Goal: Information Seeking & Learning: Check status

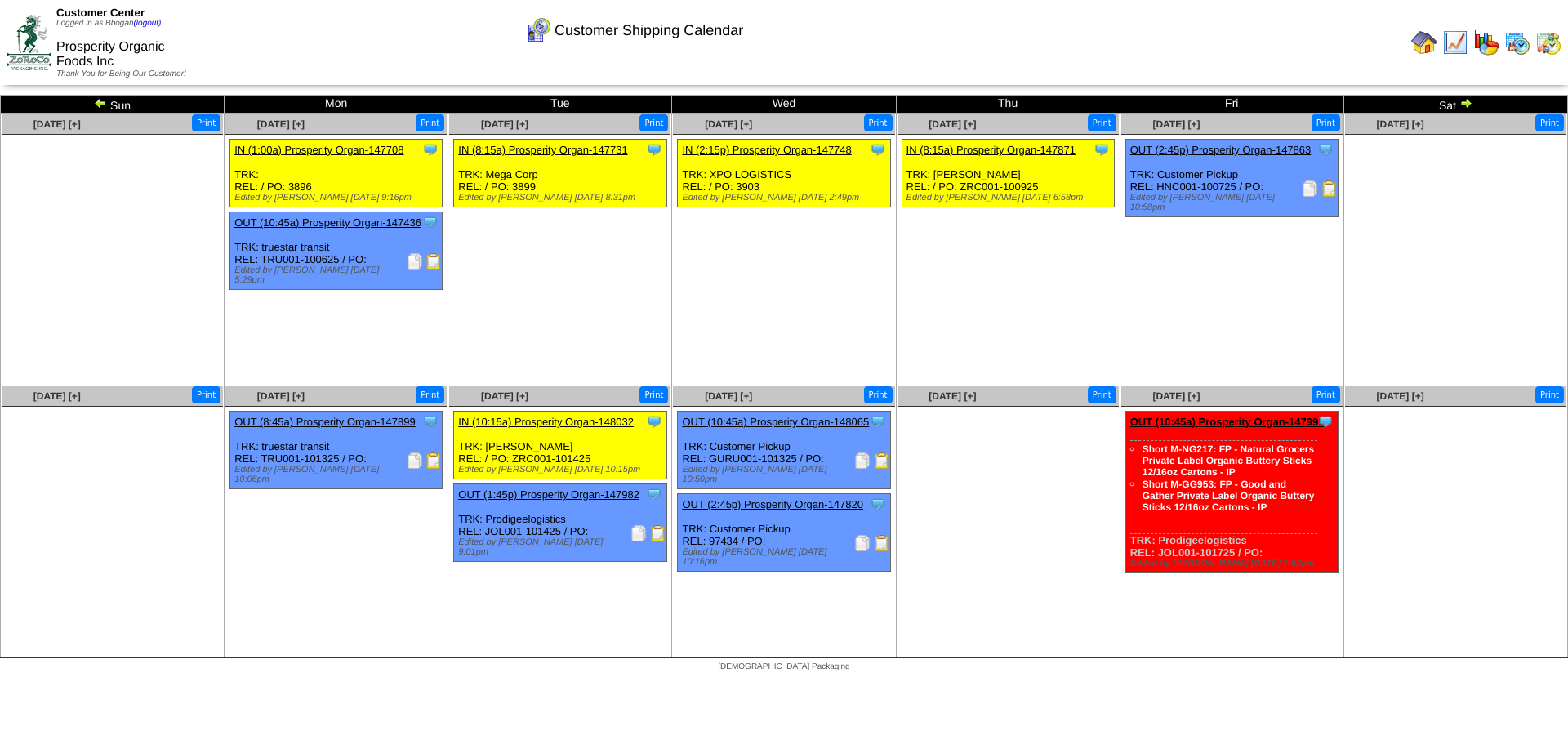
click at [1549, 42] on img at bounding box center [1549, 43] width 27 height 27
click at [1511, 37] on img at bounding box center [1518, 43] width 27 height 27
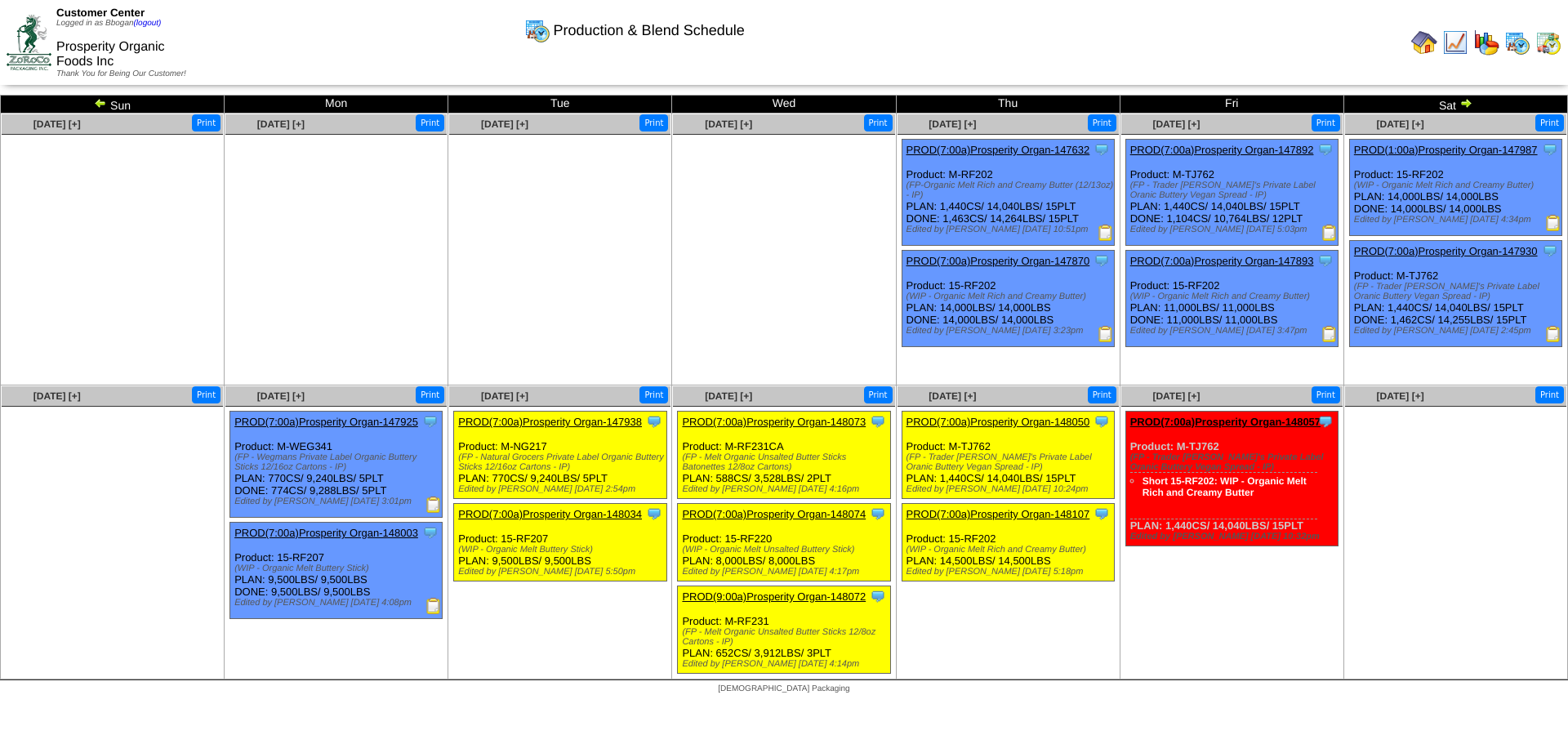
click at [1107, 235] on img at bounding box center [1106, 233] width 16 height 16
click at [1550, 43] on img at bounding box center [1549, 43] width 27 height 27
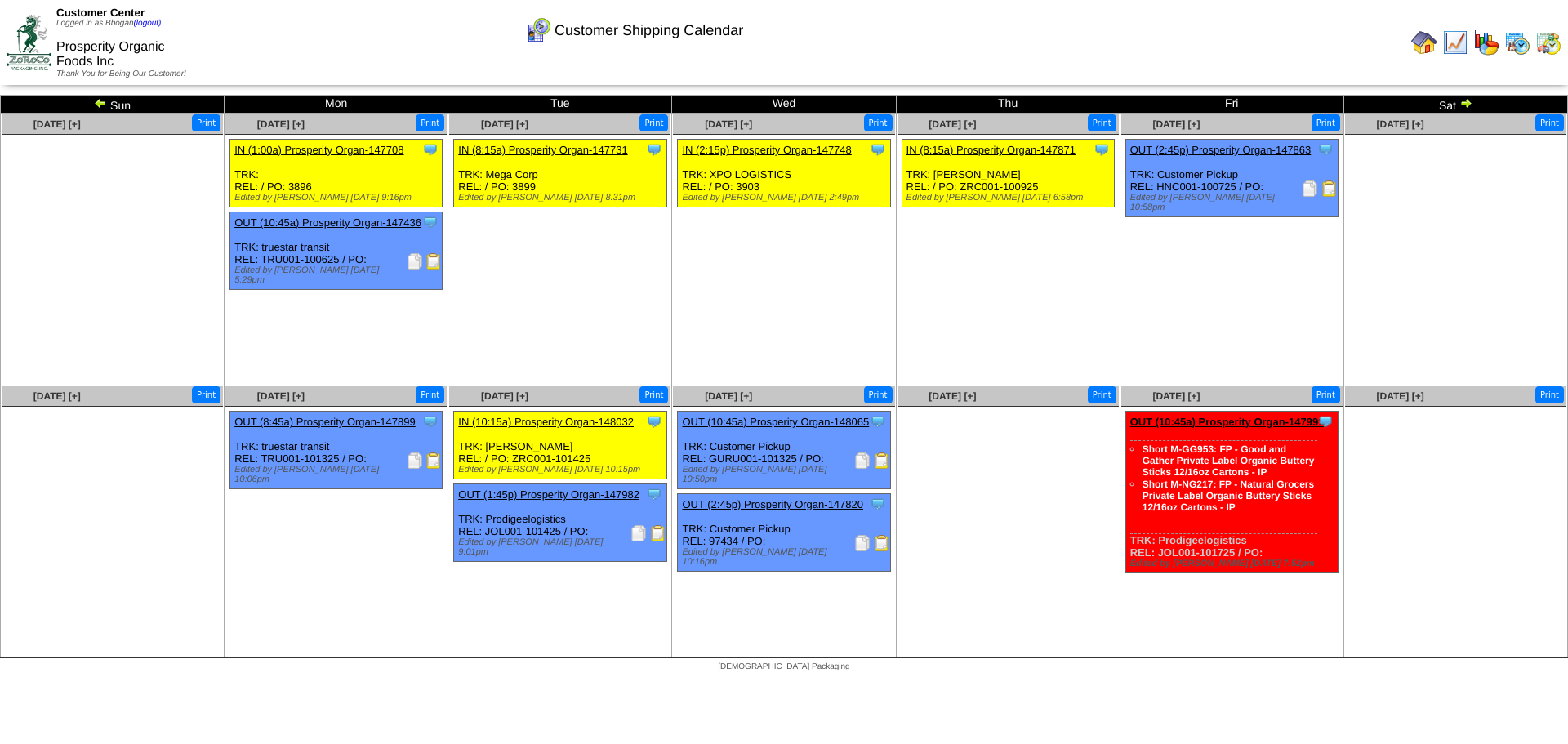
click at [1542, 43] on img at bounding box center [1549, 43] width 27 height 27
click at [1518, 42] on img at bounding box center [1518, 43] width 27 height 27
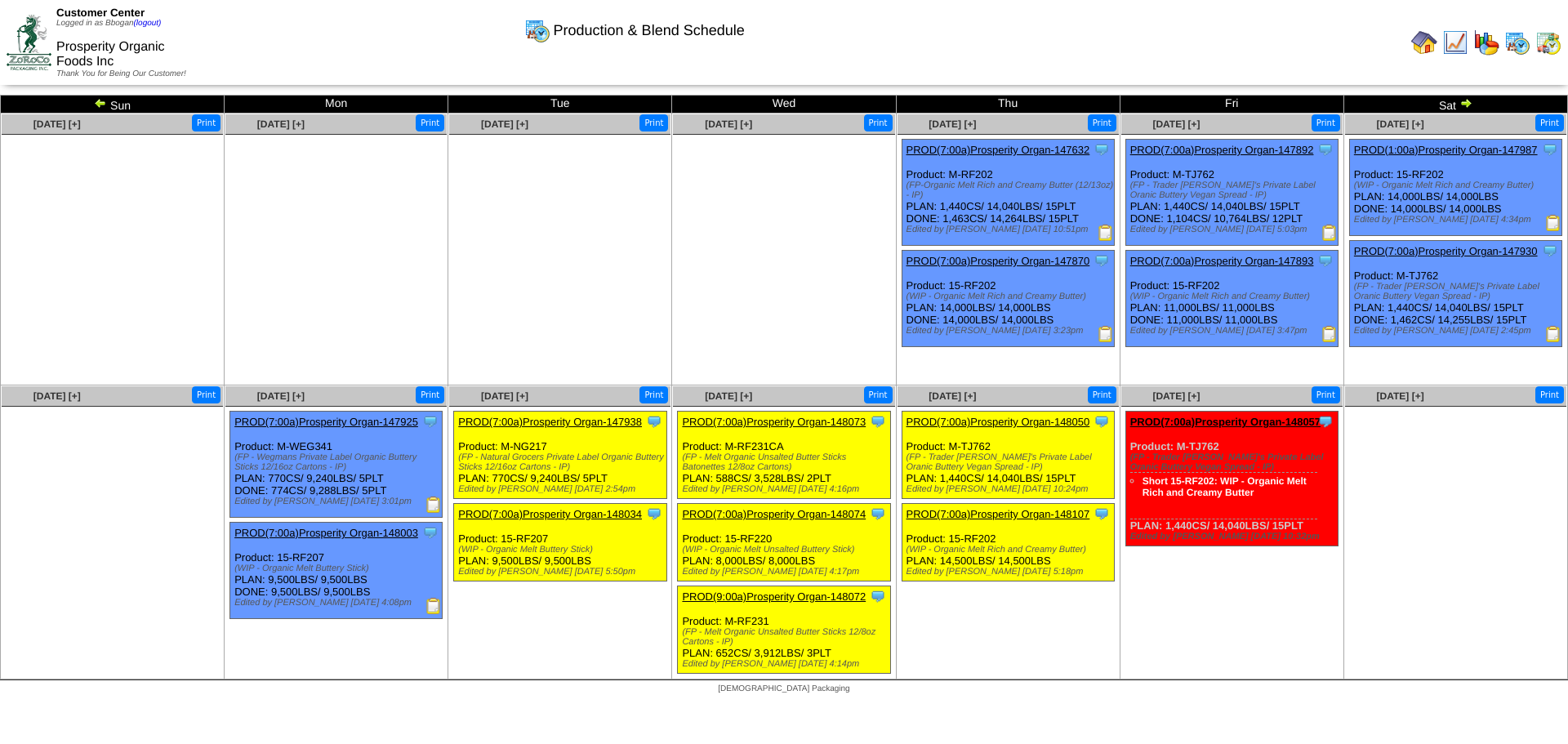
click at [1333, 232] on img at bounding box center [1329, 233] width 16 height 16
click at [1556, 330] on img at bounding box center [1553, 334] width 16 height 16
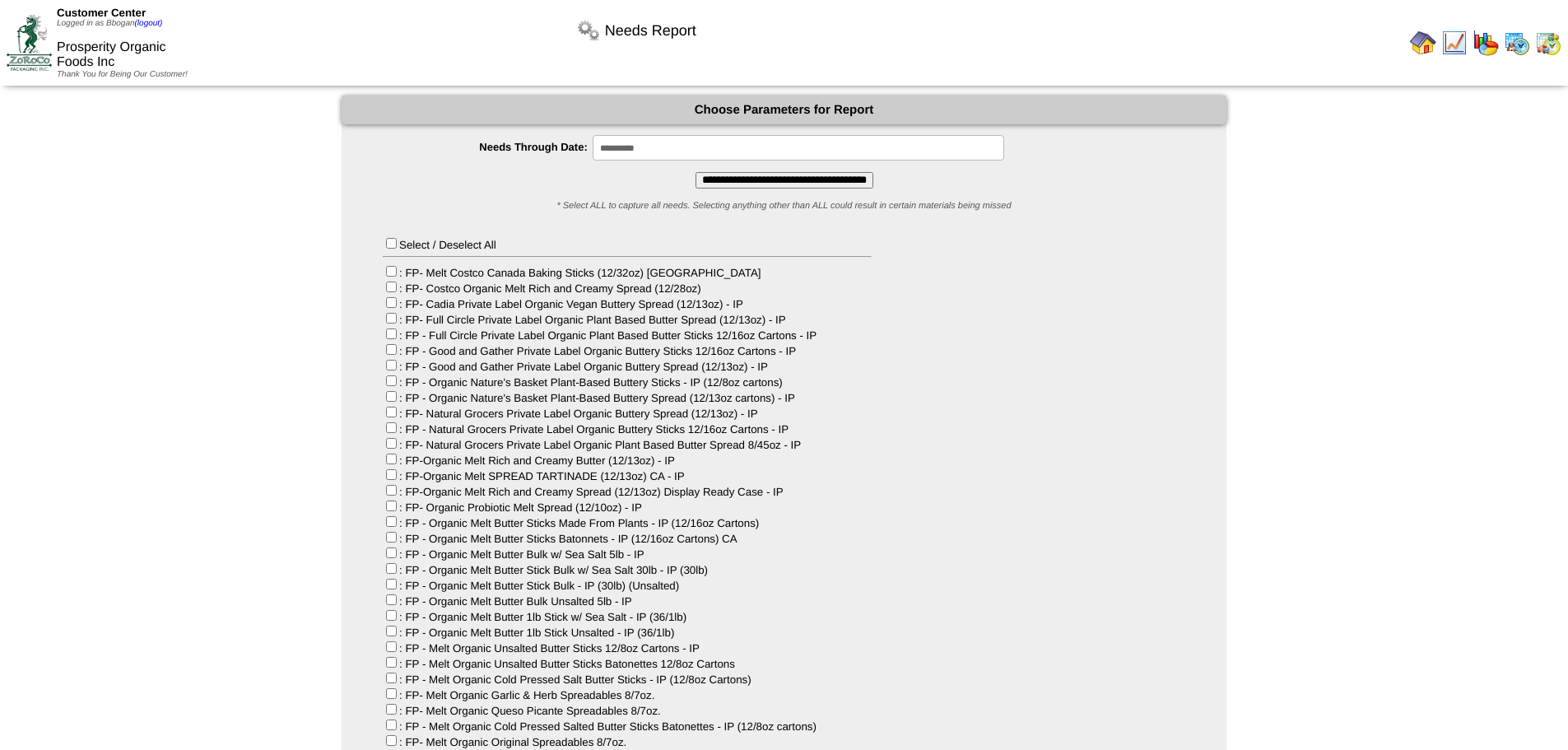
click at [1481, 38] on img at bounding box center [1486, 43] width 27 height 27
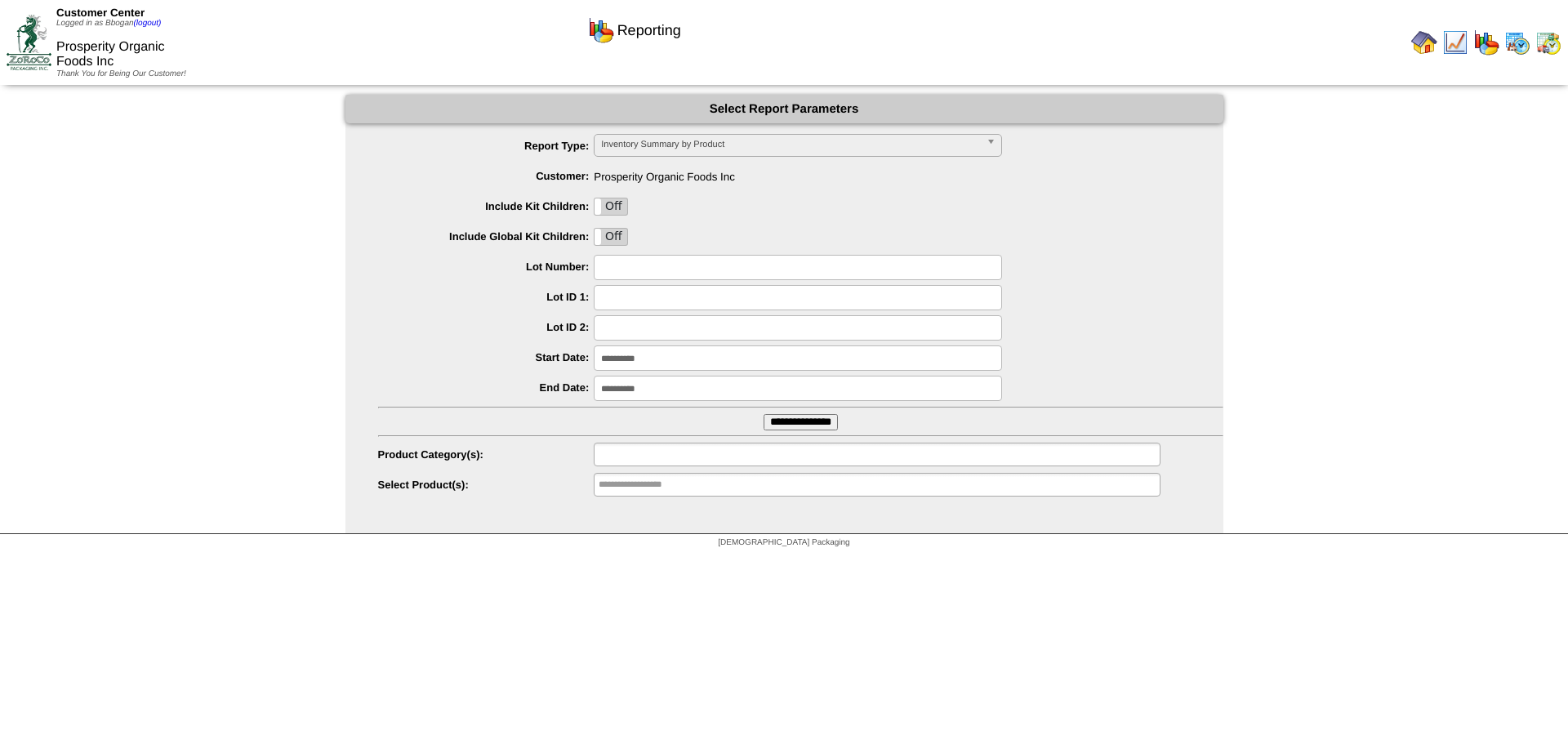
click at [685, 447] on input "text" at bounding box center [651, 454] width 104 height 20
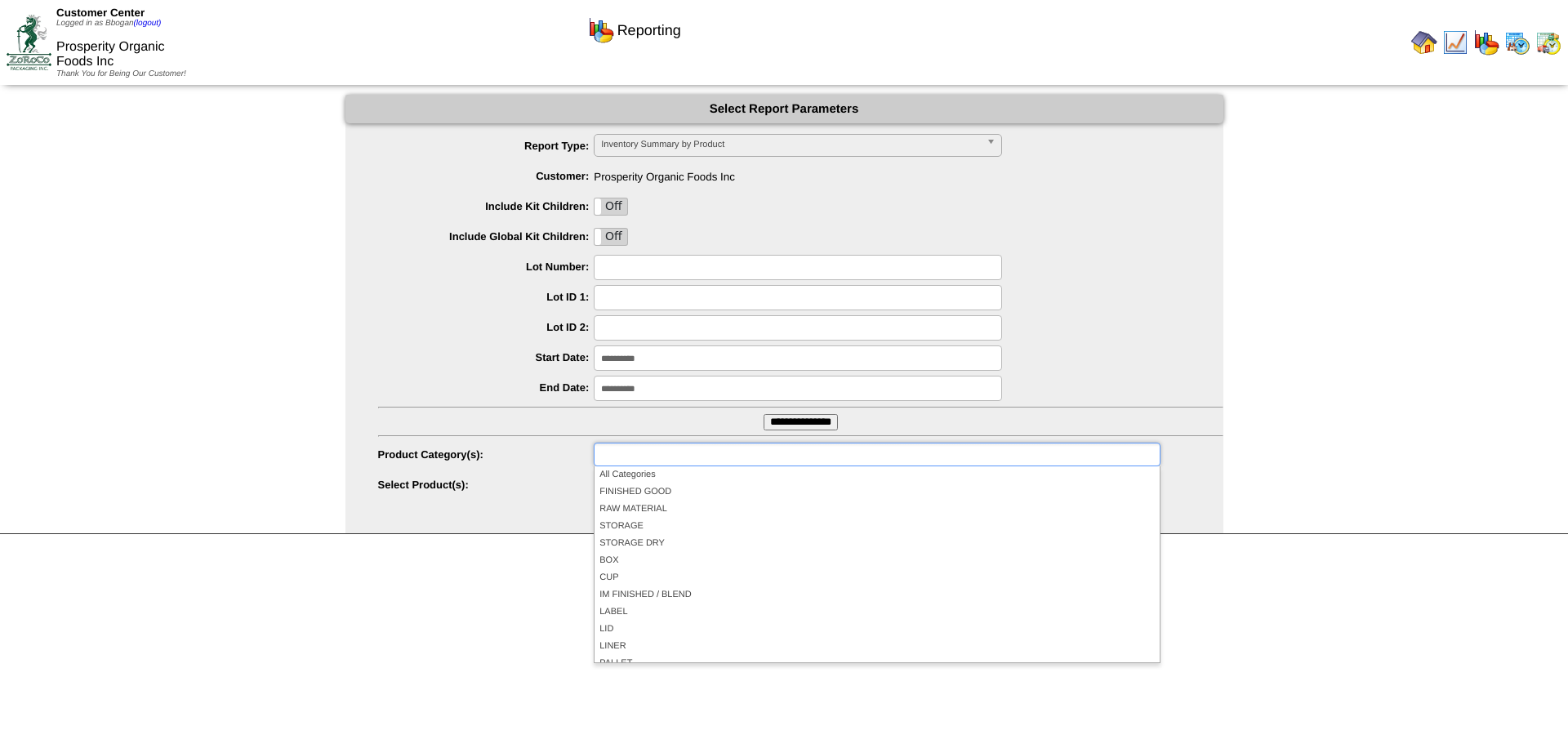
click at [577, 460] on label "Product Category(s):" at bounding box center [486, 454] width 216 height 12
type input "**********"
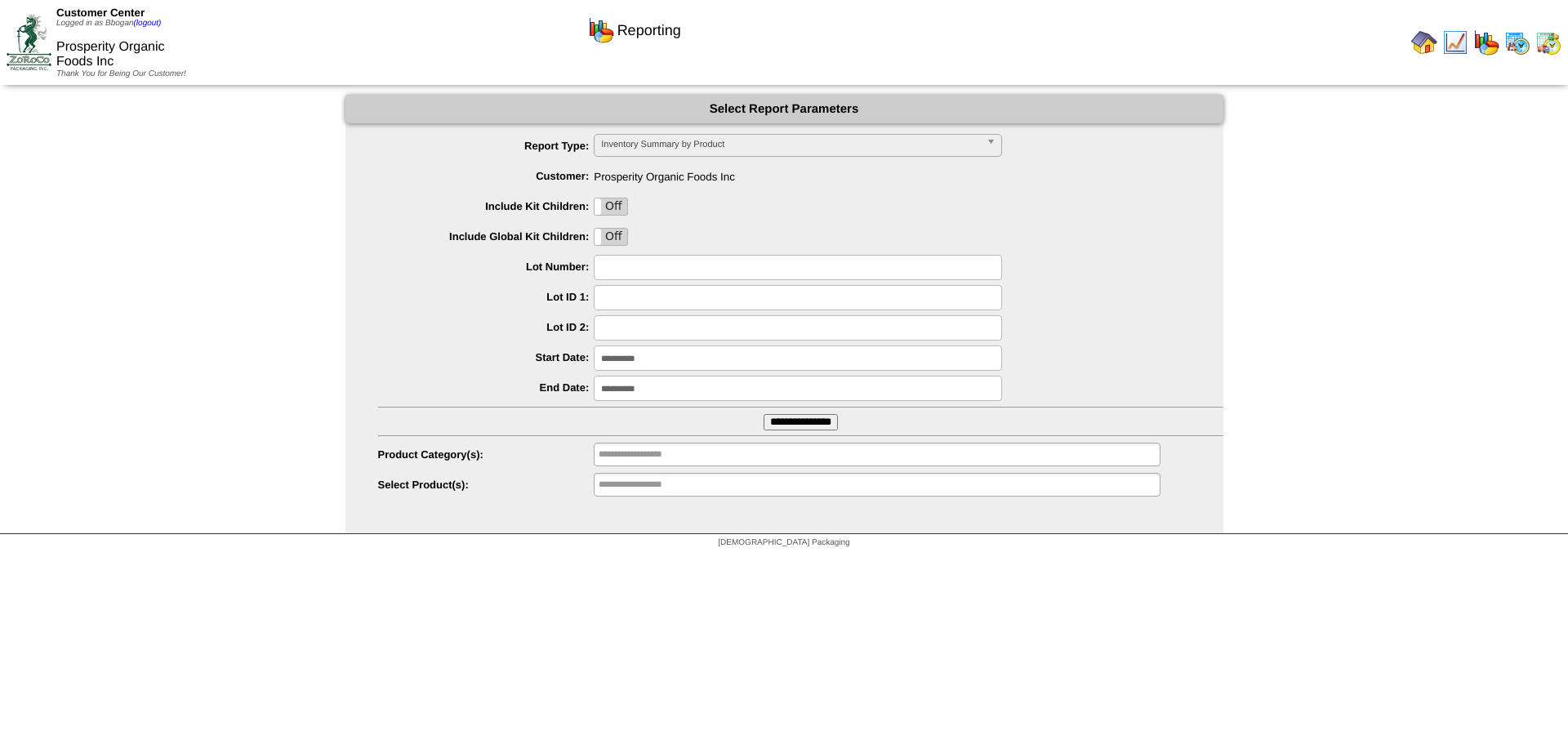
click at [763, 420] on input "**********" at bounding box center [800, 422] width 74 height 16
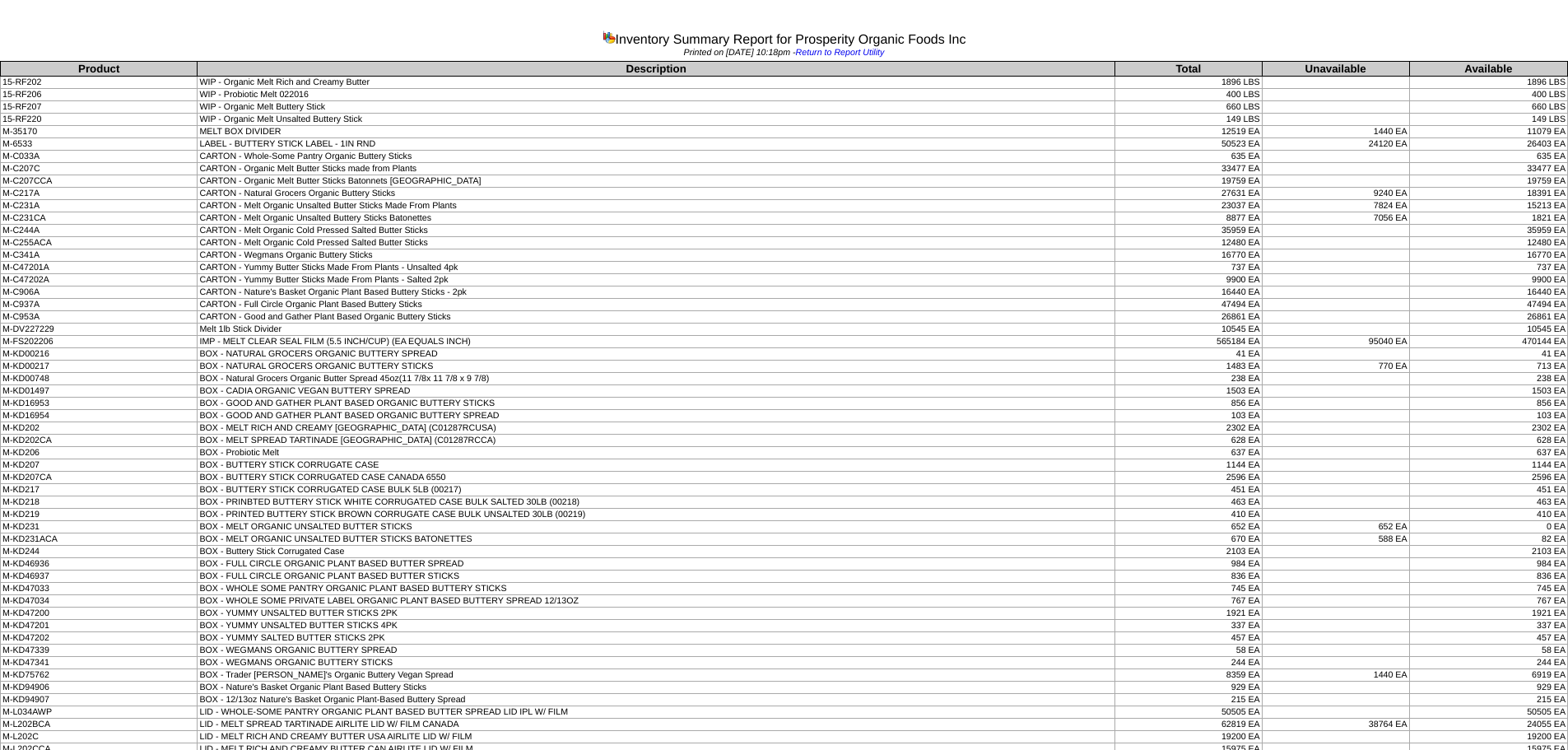
click at [228, 338] on td "IMP - MELT CLEAR SEAL FILM (5.5 INCH/CUP) (EA EQUALS INCH)" at bounding box center [656, 342] width 917 height 12
drag, startPoint x: 18, startPoint y: 342, endPoint x: 120, endPoint y: 354, distance: 102.7
click at [1522, 343] on td "470144 EA" at bounding box center [1488, 342] width 158 height 12
click at [1522, 343] on td "470144 EA" at bounding box center [1488, 342] width 158 height 12
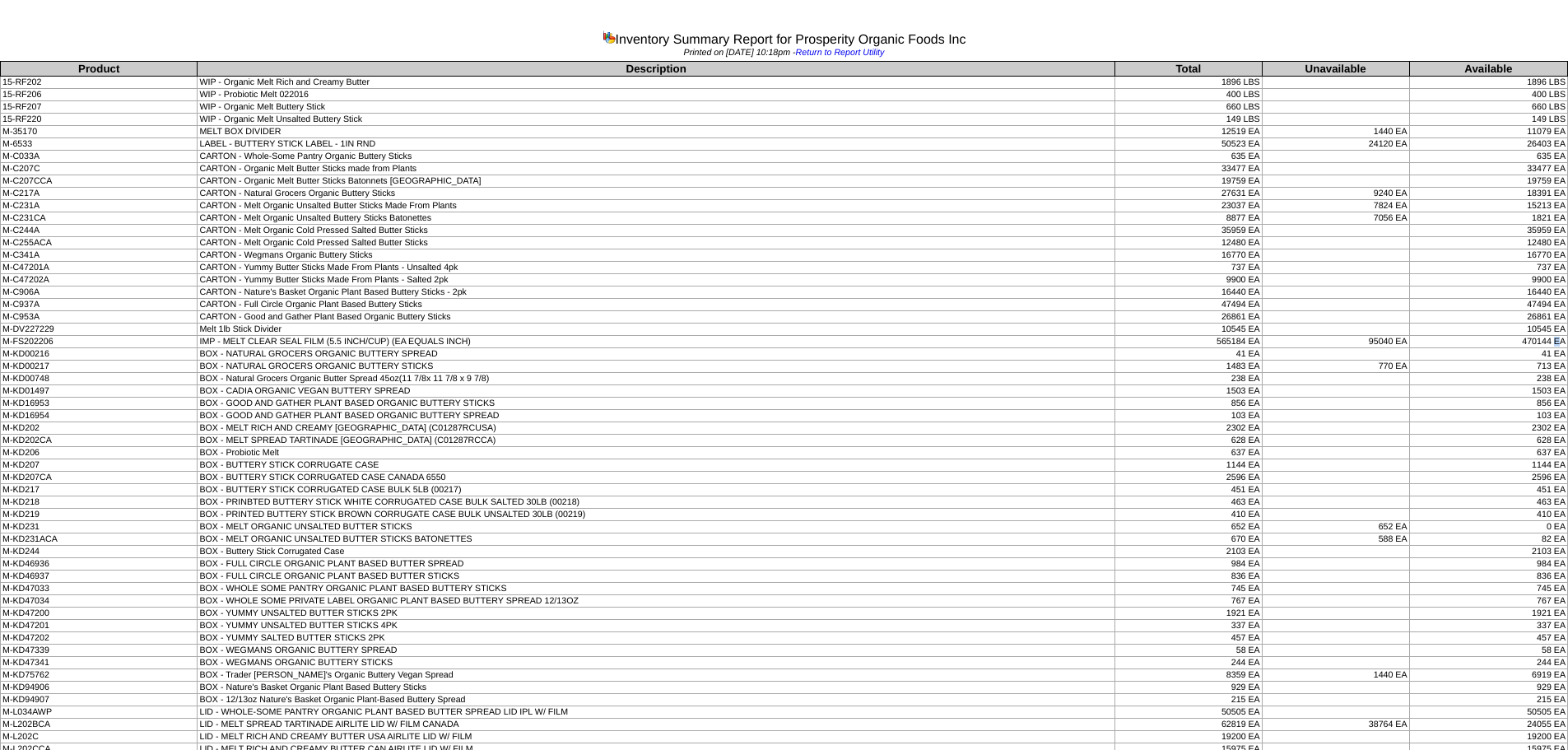
drag, startPoint x: 1522, startPoint y: 339, endPoint x: 1550, endPoint y: 342, distance: 28.2
click at [1550, 342] on td "470144 EA" at bounding box center [1488, 342] width 158 height 12
copy td "470144"
drag, startPoint x: 1240, startPoint y: 338, endPoint x: 1212, endPoint y: 342, distance: 28.3
click at [1212, 342] on td "565184 EA" at bounding box center [1188, 342] width 147 height 12
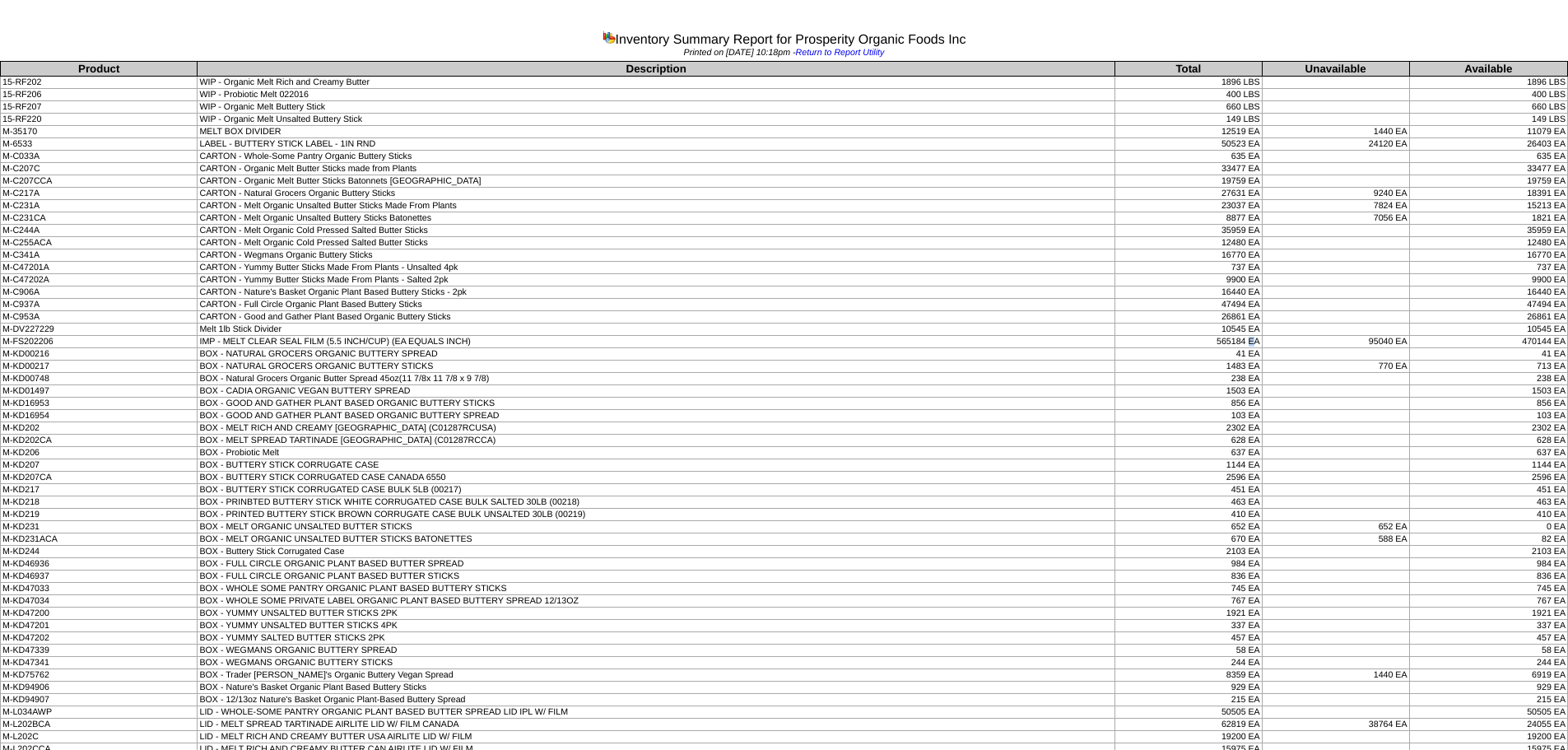
drag, startPoint x: 1210, startPoint y: 342, endPoint x: 1242, endPoint y: 339, distance: 32.1
click at [1242, 339] on td "565184 EA" at bounding box center [1188, 342] width 147 height 12
copy td "565184"
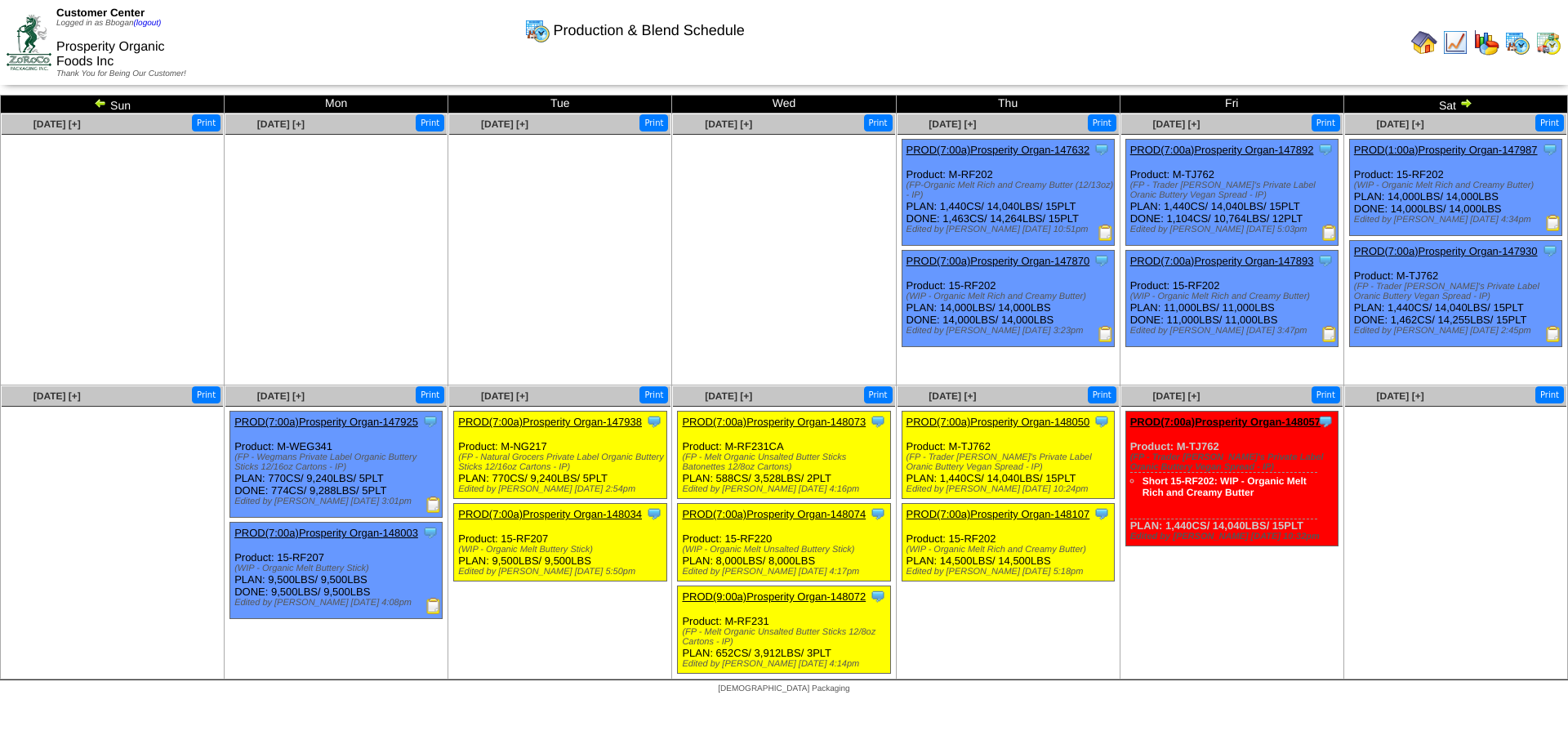
click at [965, 360] on ul "Clone Item PROD(7:00a)Prosperity Organ-147632 Prosperity Organic Foods Inc Sche…" at bounding box center [1008, 261] width 221 height 245
click at [552, 601] on ul "Clone Item PROD(7:00a)Prosperity Organ-147938 Prosperity Organic Foods Inc Sche…" at bounding box center [560, 533] width 221 height 245
drag, startPoint x: 580, startPoint y: 273, endPoint x: 595, endPoint y: 276, distance: 15.3
click at [596, 277] on ul at bounding box center [560, 257] width 221 height 245
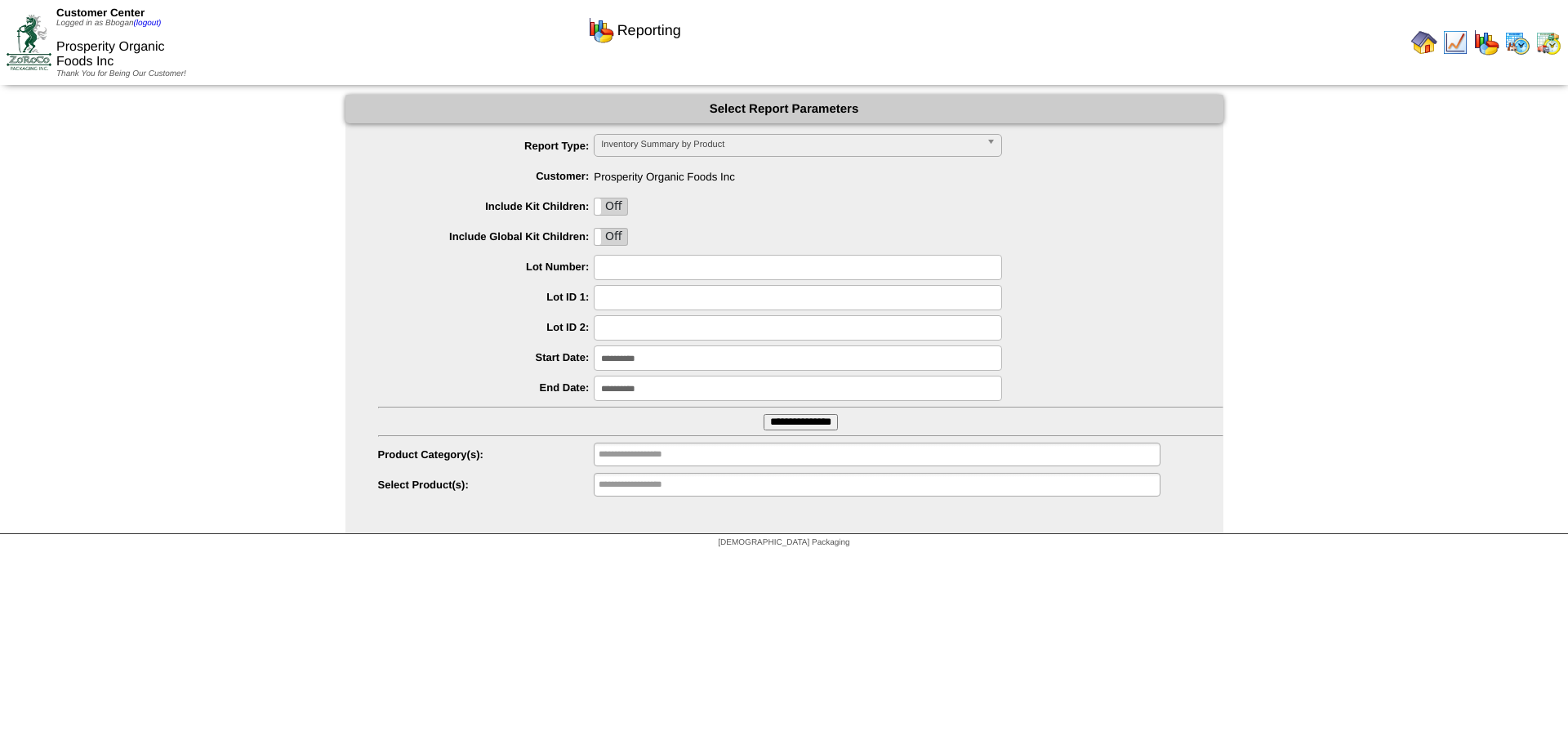
click at [1515, 46] on img at bounding box center [1518, 43] width 27 height 27
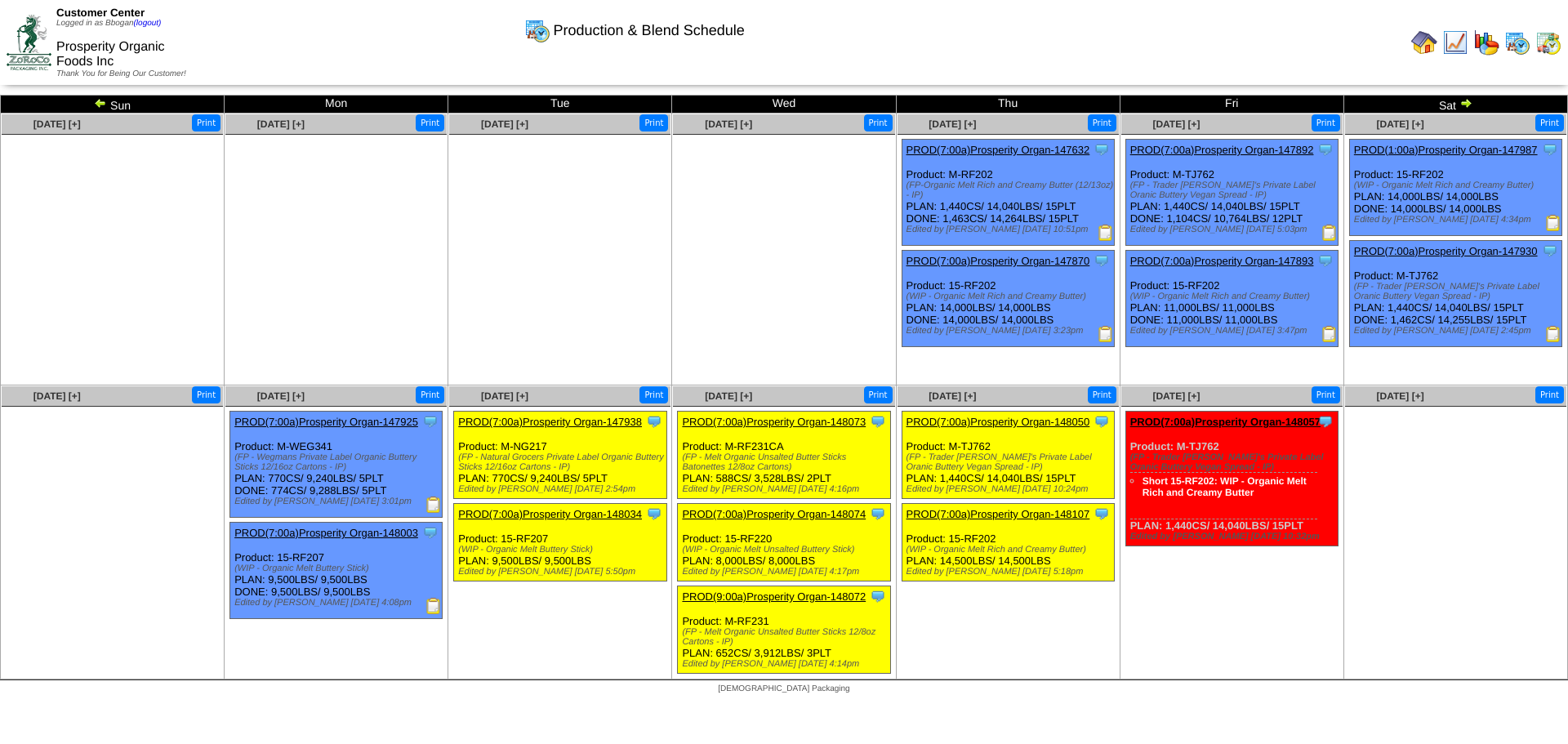
click at [1556, 334] on img at bounding box center [1553, 334] width 16 height 16
click at [1101, 230] on img at bounding box center [1106, 233] width 16 height 16
click at [1421, 43] on img at bounding box center [1425, 43] width 27 height 27
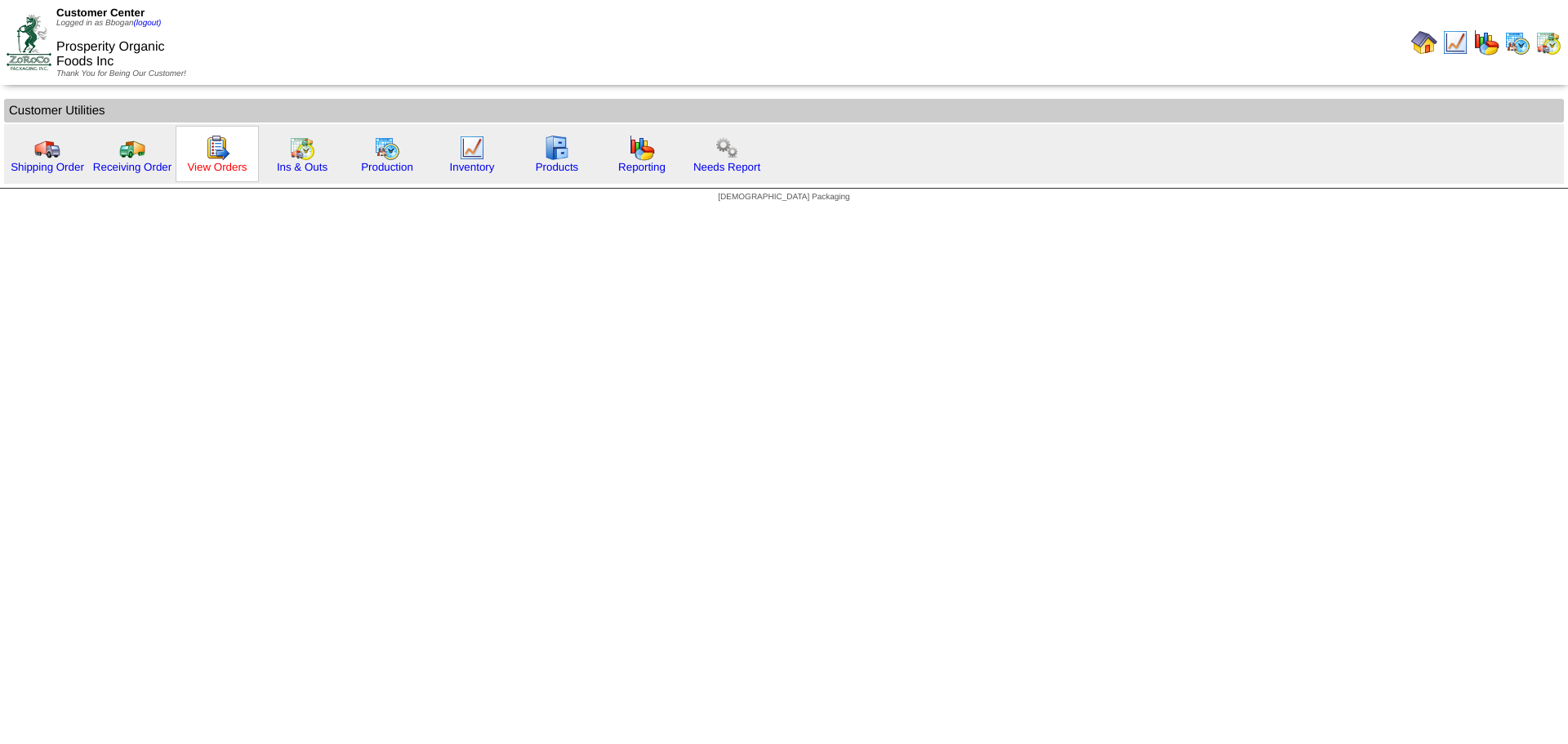
click at [227, 165] on link "View Orders" at bounding box center [216, 167] width 59 height 12
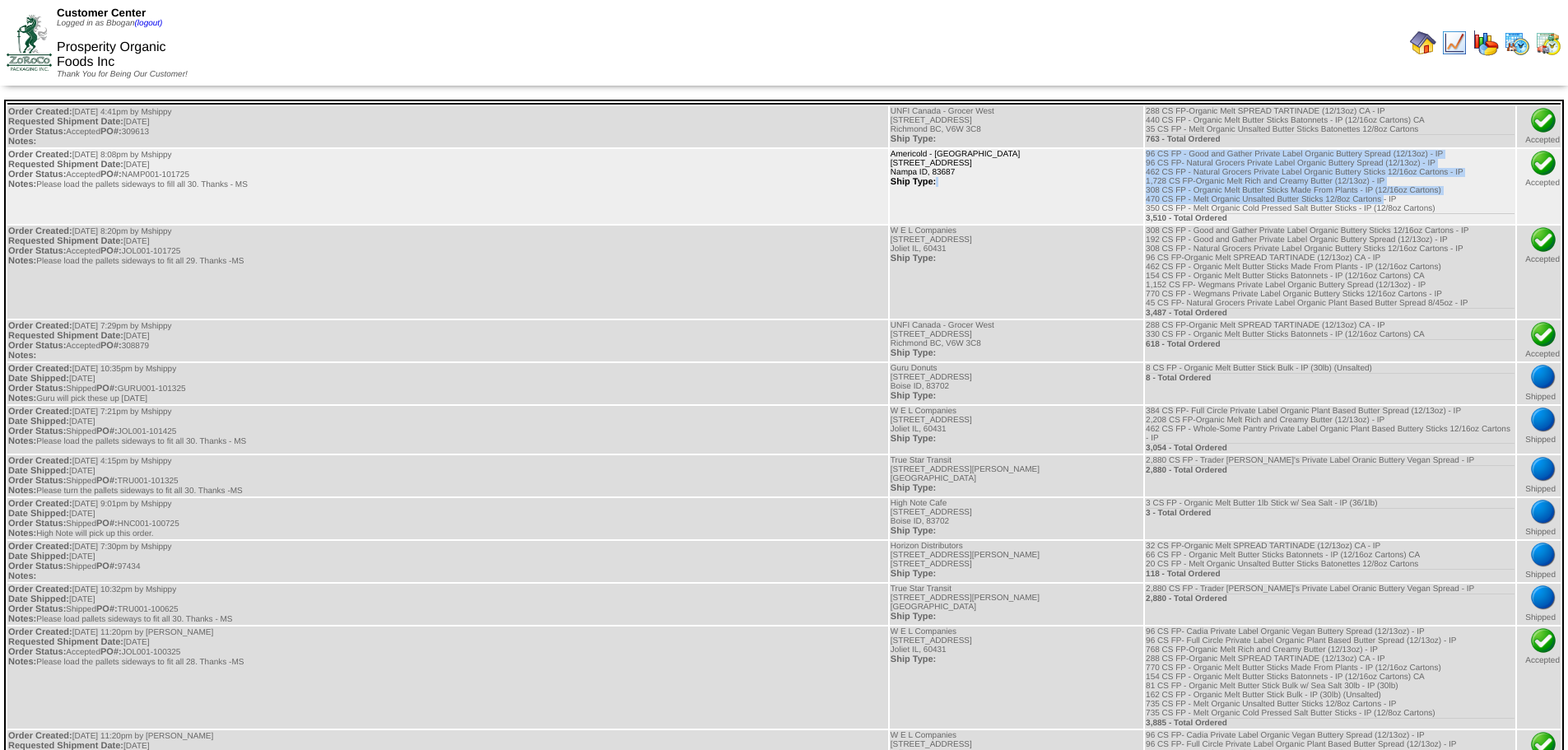
drag, startPoint x: 1141, startPoint y: 197, endPoint x: 1119, endPoint y: 198, distance: 22.0
click at [1119, 198] on tr "Order Created: [DATE] 8:08pm by Mshippy Requested Shipment Date: [DATE] Order S…" at bounding box center [784, 187] width 1554 height 75
click at [1095, 195] on td "Americold - Nampa [STREET_ADDRESS] Ship Type:" at bounding box center [1016, 187] width 253 height 75
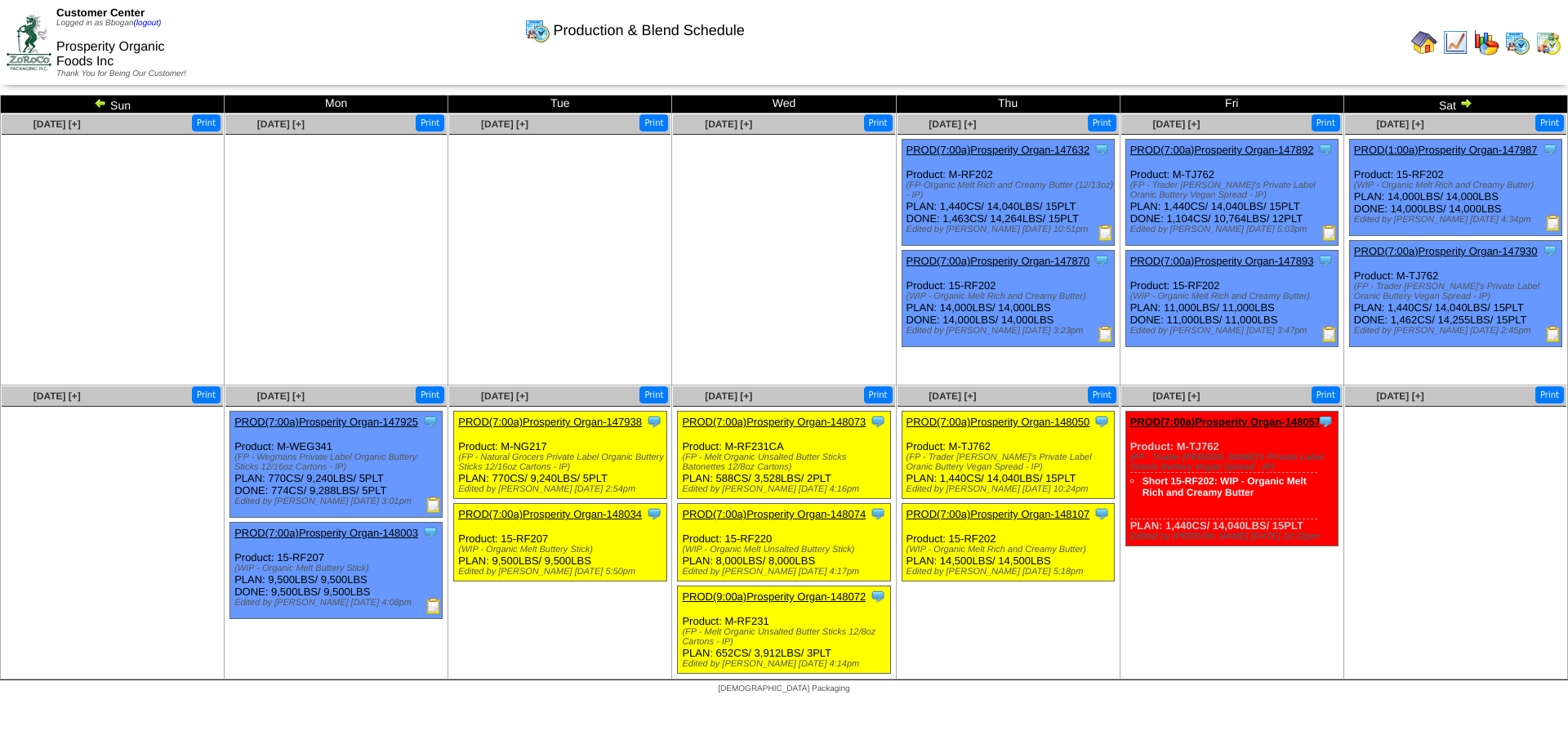
click at [629, 291] on ul at bounding box center [560, 257] width 221 height 245
